Goal: Task Accomplishment & Management: Use online tool/utility

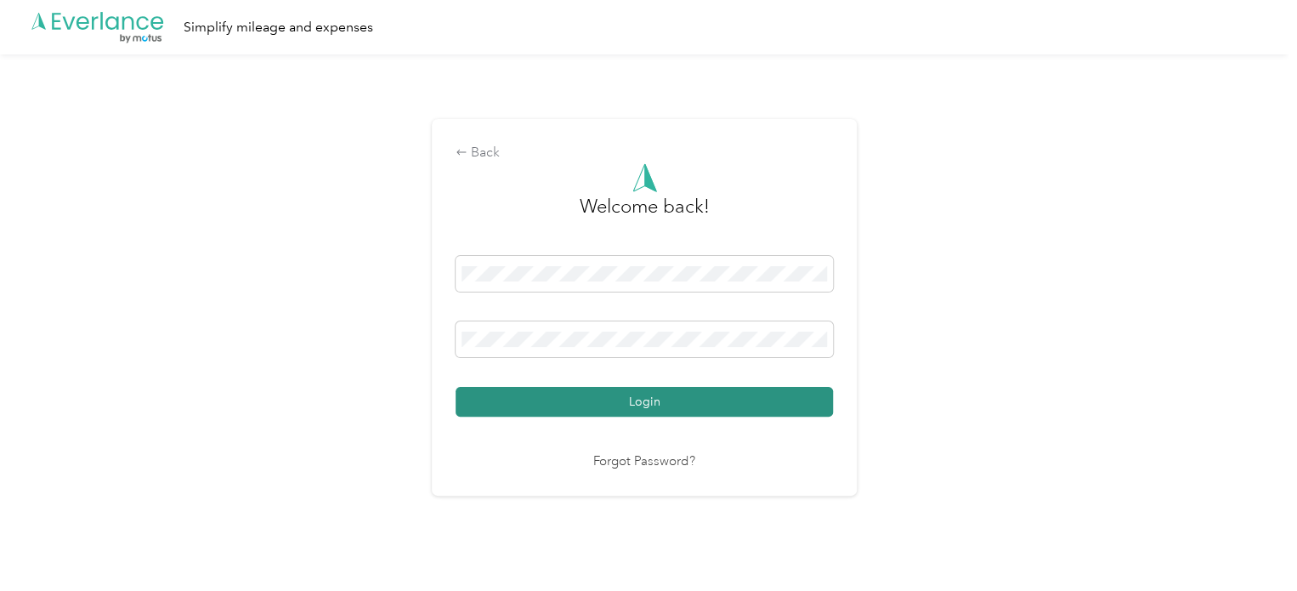
click at [710, 391] on button "Login" at bounding box center [643, 402] width 377 height 30
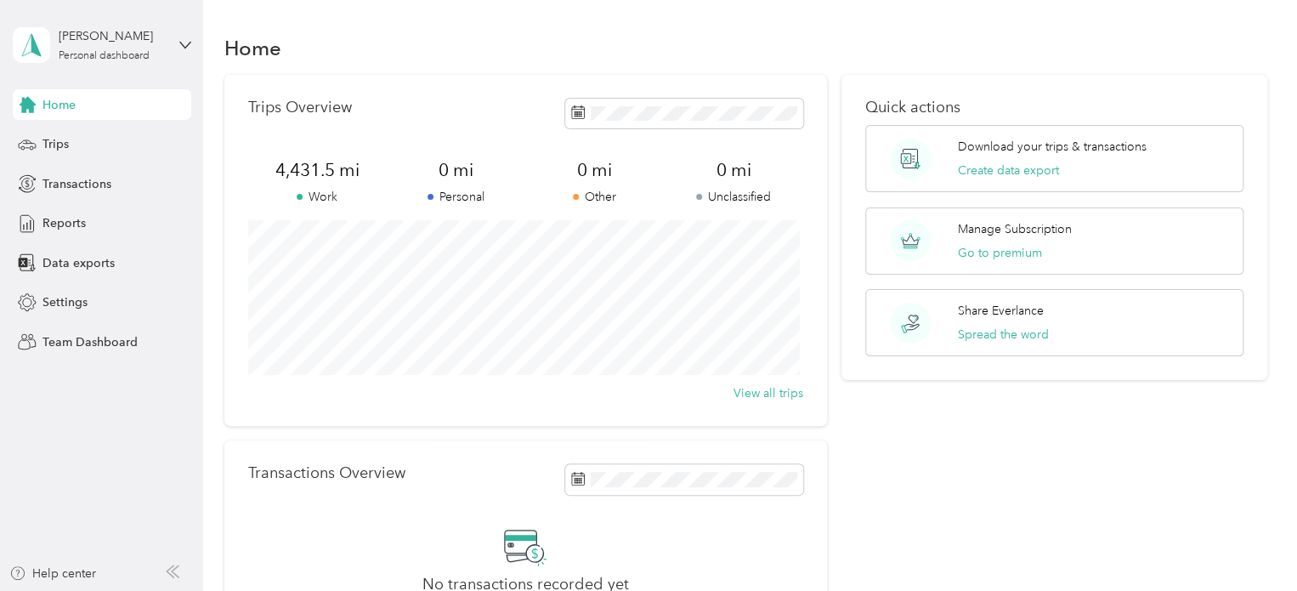
click at [852, 441] on div "Quick actions Download your trips & transactions Create data export Manage Subs…" at bounding box center [1054, 373] width 426 height 596
click at [88, 267] on span "Data exports" at bounding box center [78, 263] width 72 height 18
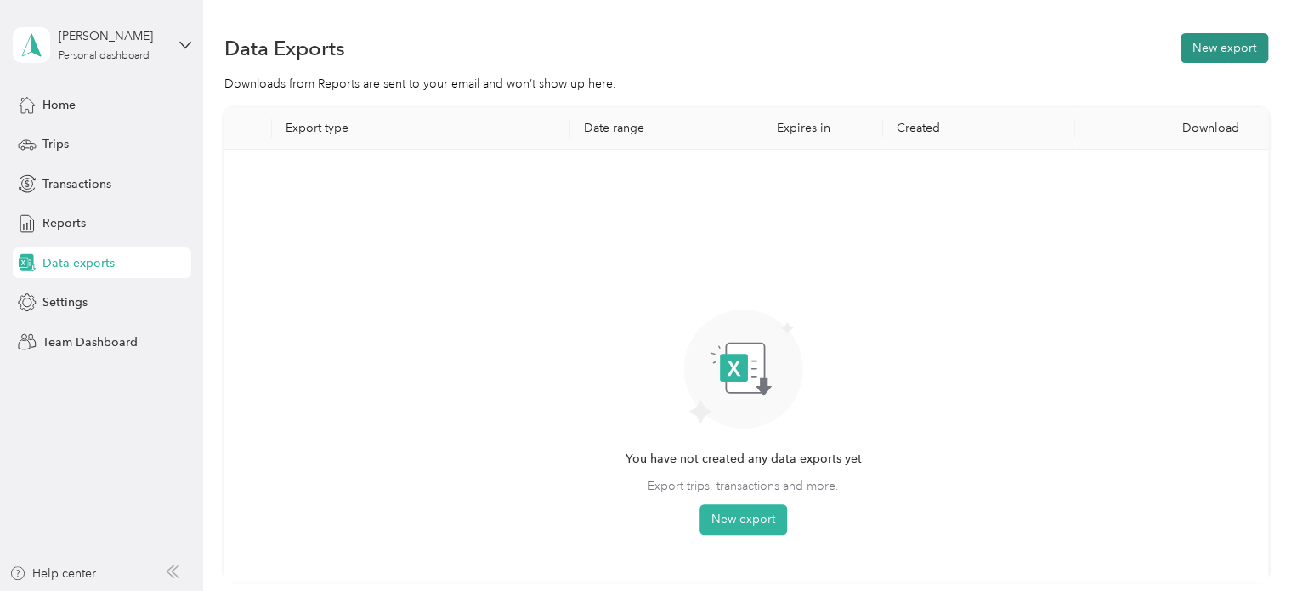
click at [1209, 48] on button "New export" at bounding box center [1224, 48] width 88 height 30
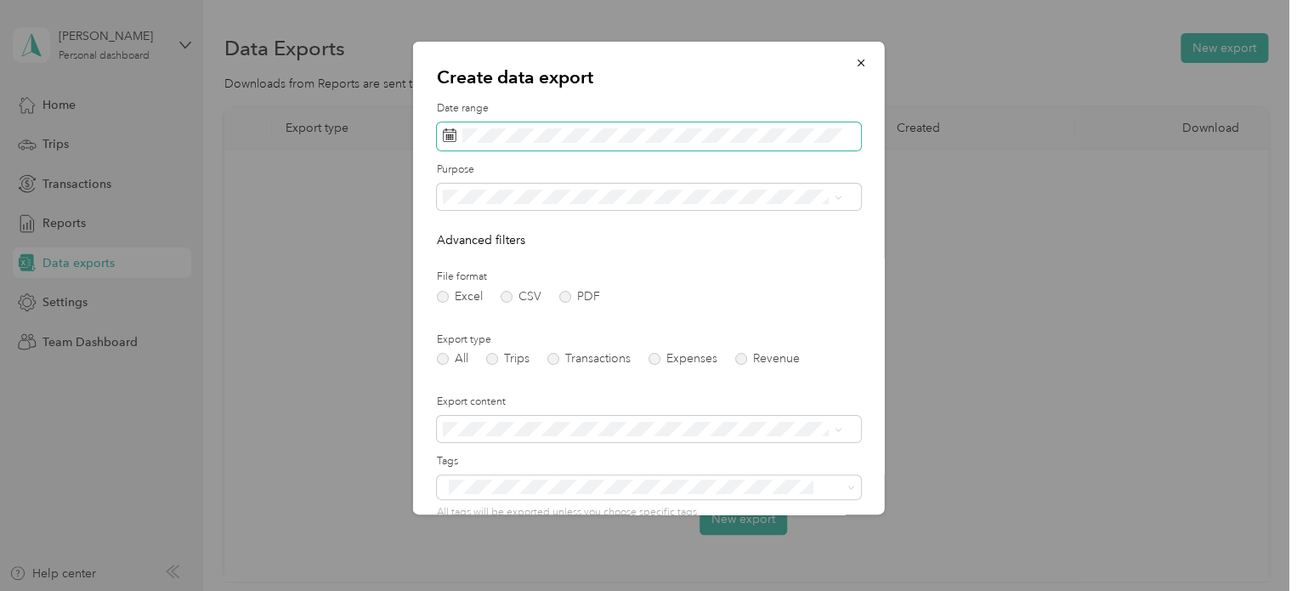
click at [458, 138] on span at bounding box center [649, 136] width 424 height 29
click at [450, 137] on icon at bounding box center [450, 135] width 14 height 14
drag, startPoint x: 499, startPoint y: 319, endPoint x: 525, endPoint y: 400, distance: 84.9
click at [500, 319] on div "Spinx" at bounding box center [641, 316] width 387 height 18
click at [486, 370] on form "Date range Purpose Advanced filters File format Excel CSV PDF Export type All T…" at bounding box center [649, 368] width 424 height 534
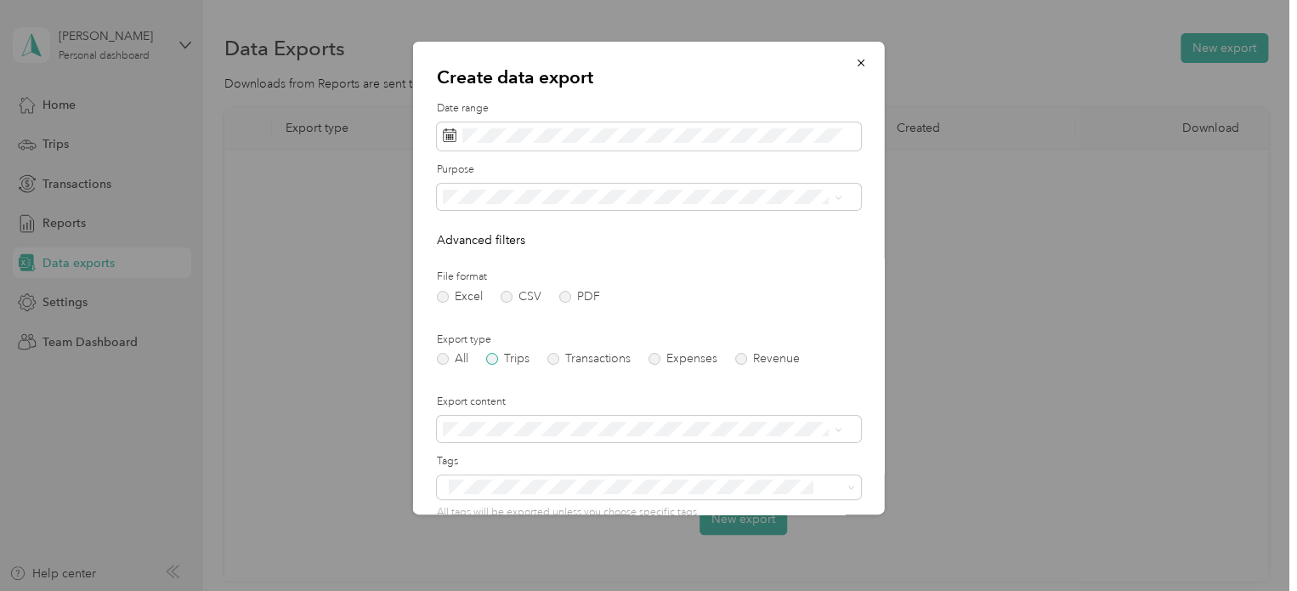
click at [495, 362] on label "Trips" at bounding box center [507, 359] width 43 height 12
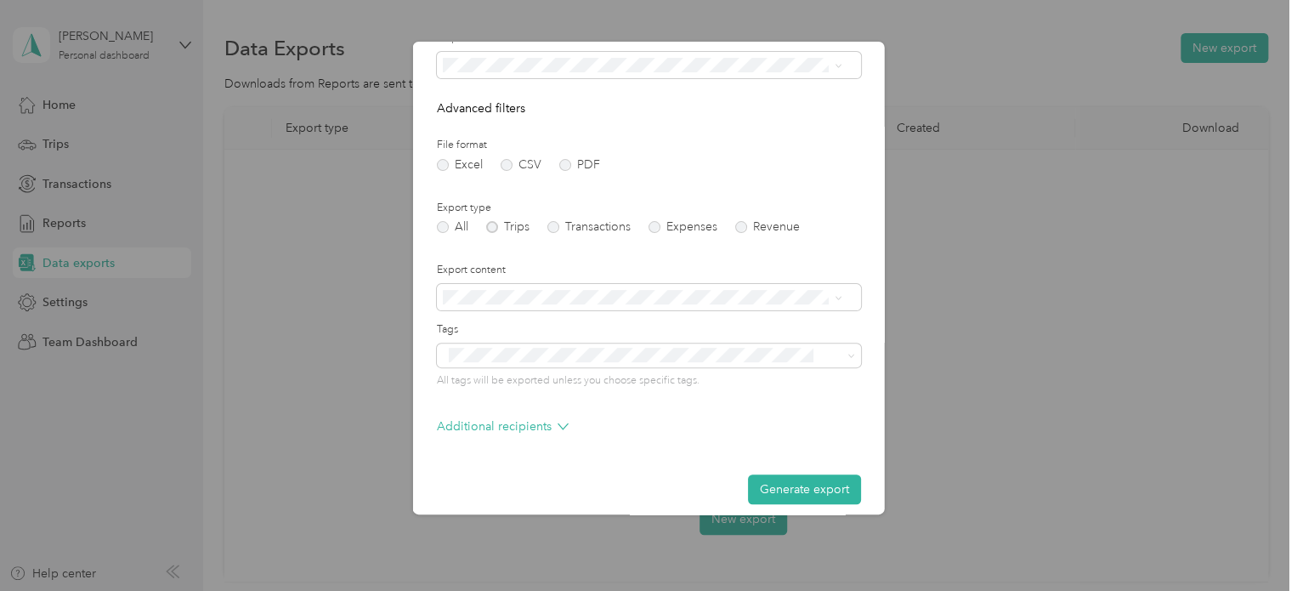
scroll to position [145, 0]
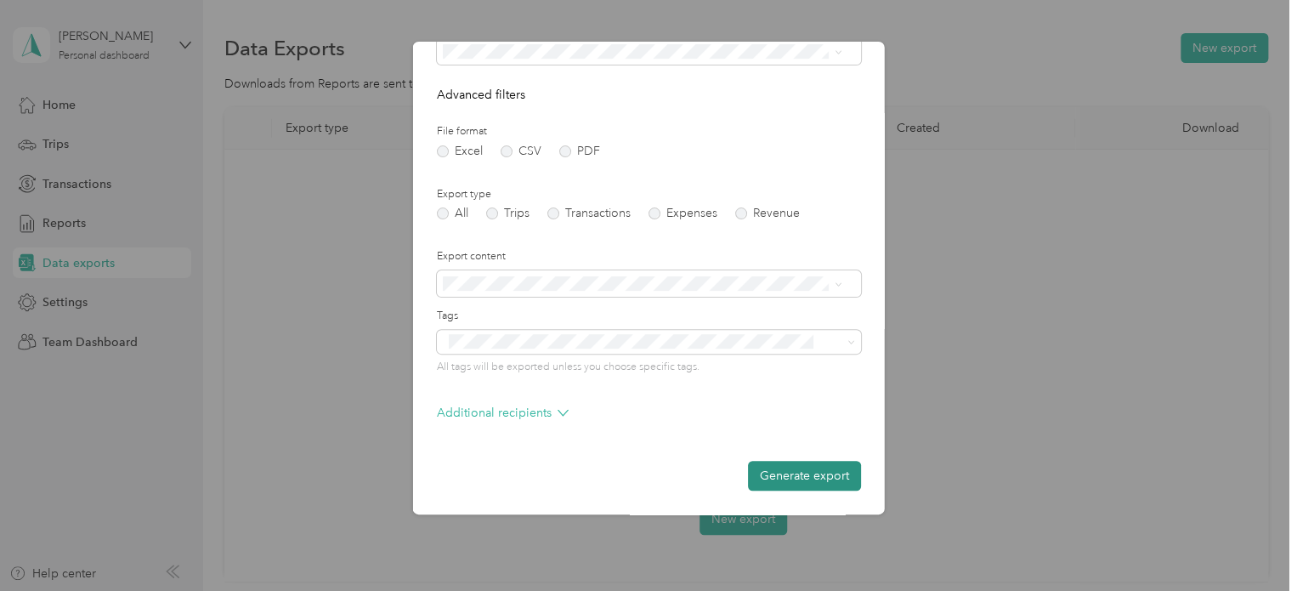
click at [772, 468] on button "Generate export" at bounding box center [804, 476] width 113 height 30
